Goal: Task Accomplishment & Management: Manage account settings

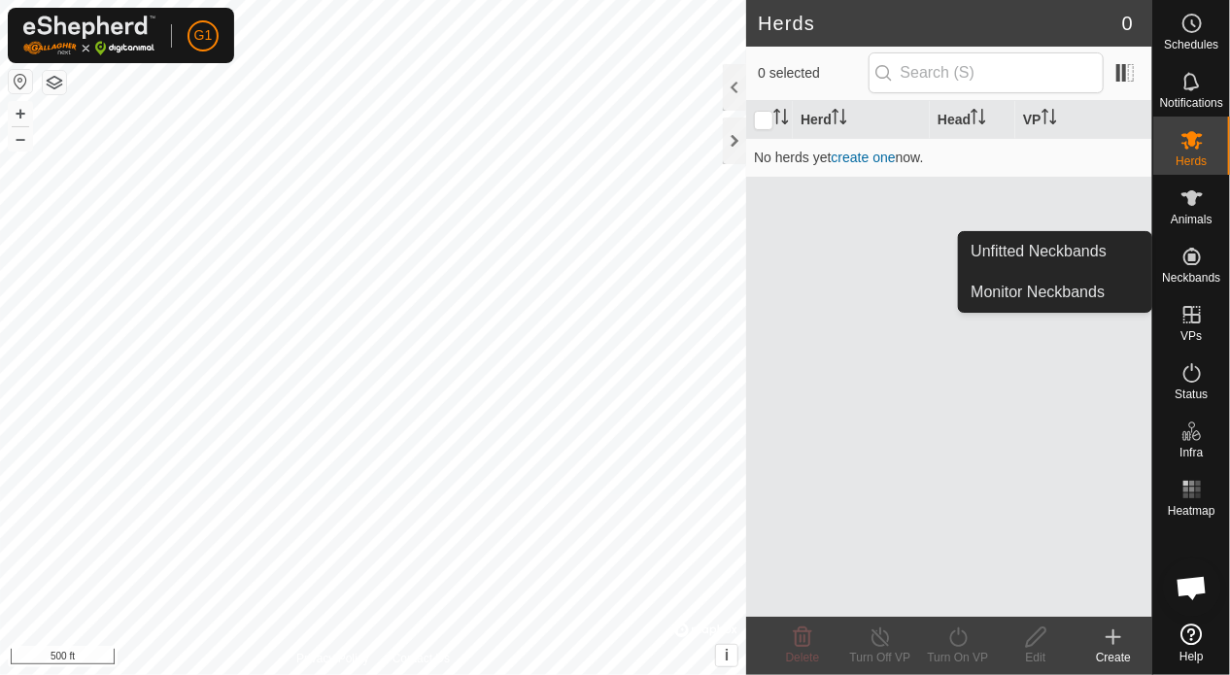
drag, startPoint x: 1186, startPoint y: 241, endPoint x: 1183, endPoint y: 257, distance: 16.8
click at [1183, 257] on icon at bounding box center [1191, 256] width 17 height 17
click at [1031, 255] on link "Unfitted Neckbands" at bounding box center [1055, 251] width 192 height 39
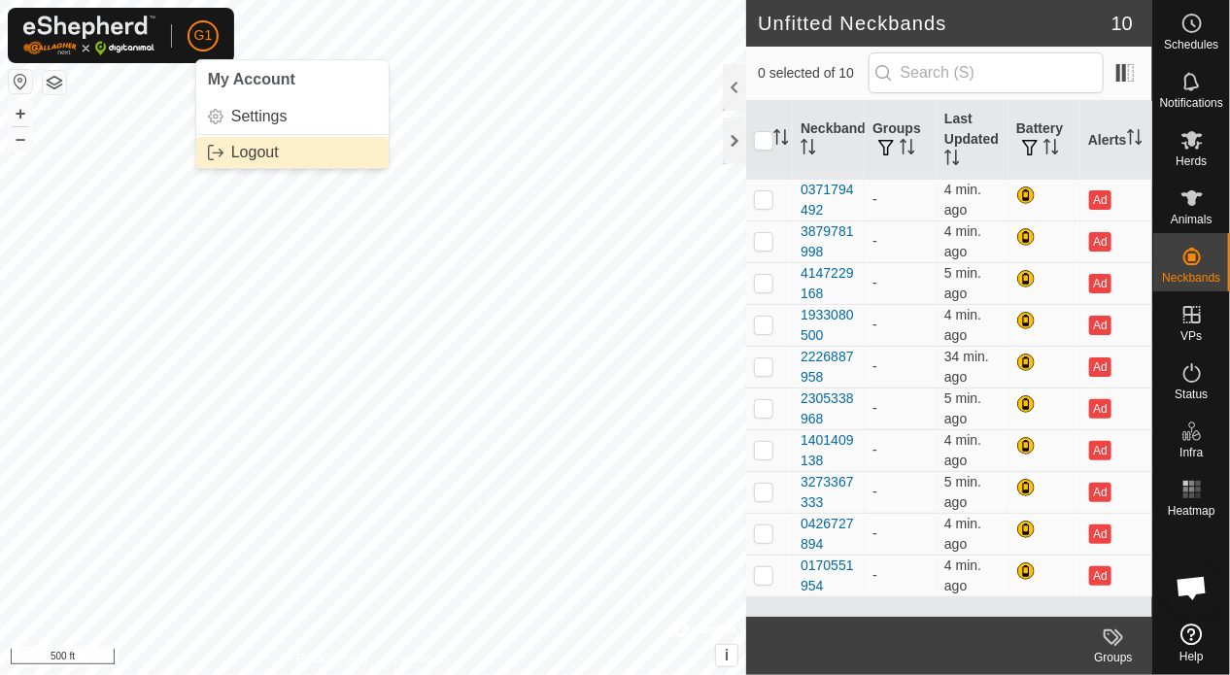
click at [242, 148] on span "Logout" at bounding box center [255, 153] width 48 height 16
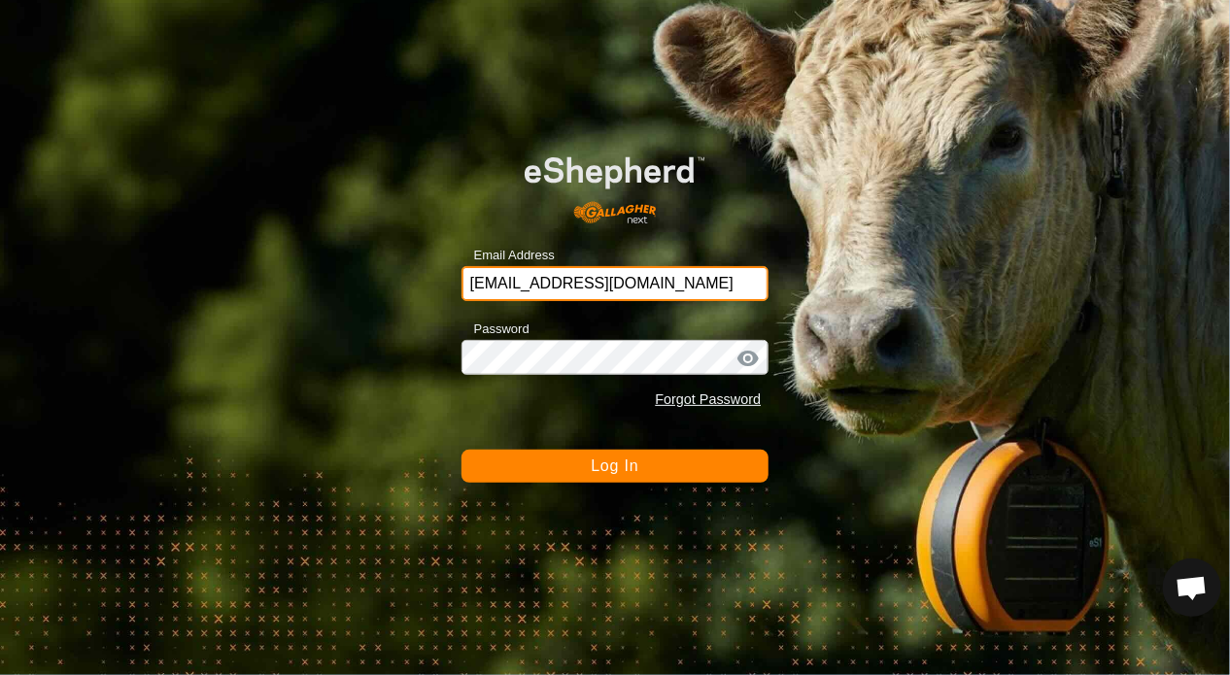
click at [599, 291] on input "[EMAIL_ADDRESS][DOMAIN_NAME]" at bounding box center [615, 283] width 308 height 35
type input "[EMAIL_ADDRESS][DOMAIN_NAME]"
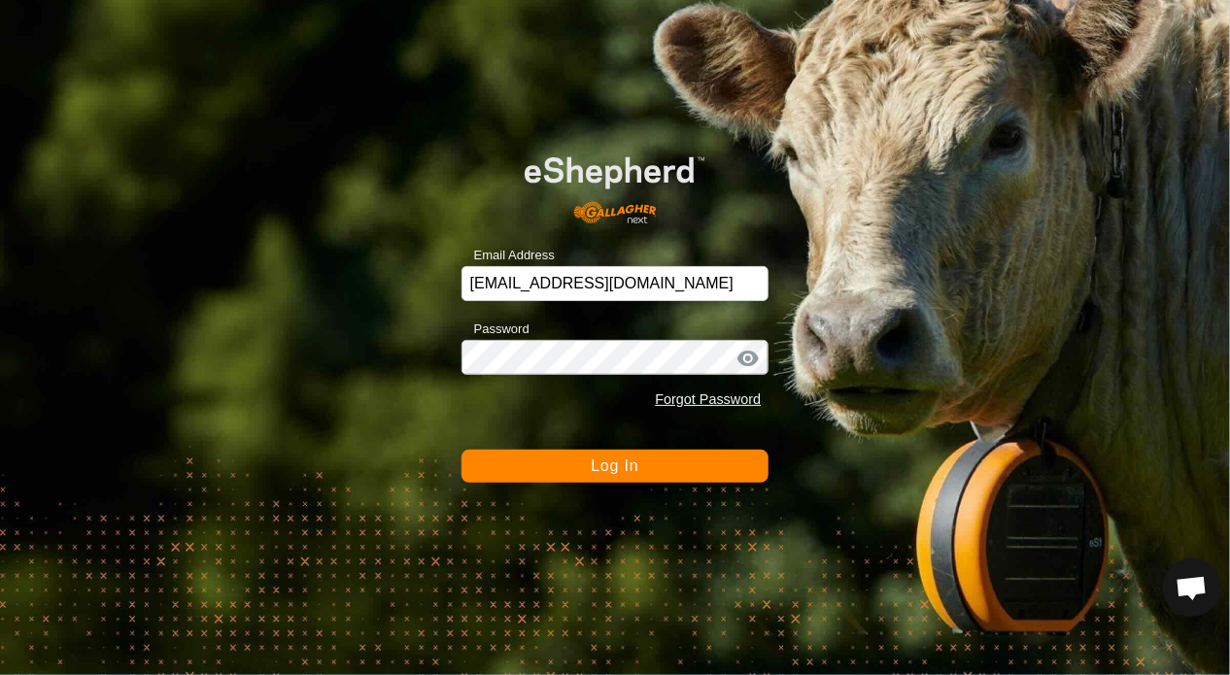
click at [628, 475] on button "Log In" at bounding box center [615, 466] width 308 height 33
